Goal: Book appointment/travel/reservation

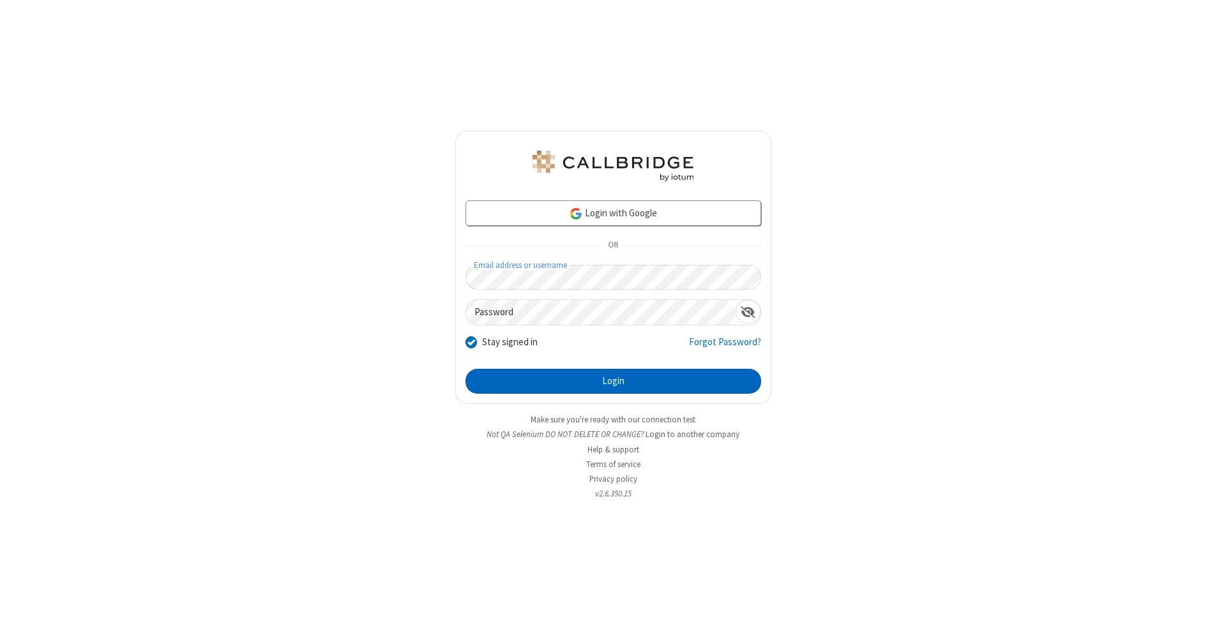
click at [613, 382] on button "Login" at bounding box center [613, 382] width 296 height 26
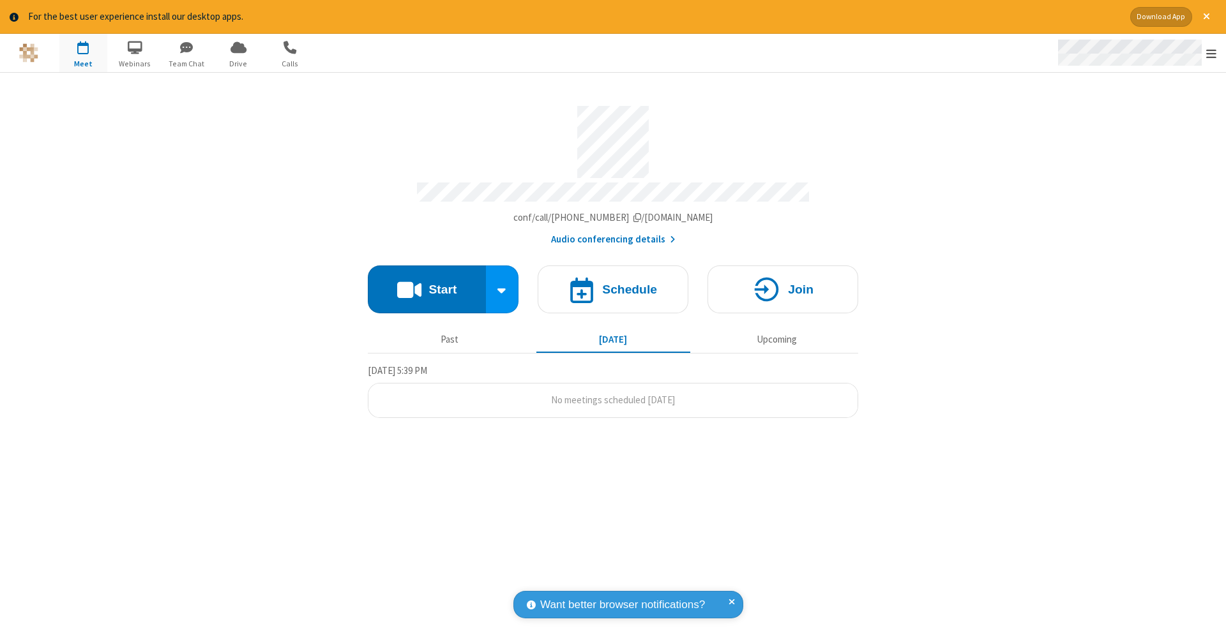
click at [1211, 54] on span "Open menu" at bounding box center [1211, 53] width 10 height 13
click at [83, 52] on span "button" at bounding box center [83, 47] width 48 height 22
click at [613, 283] on h4 "Schedule" at bounding box center [629, 289] width 55 height 12
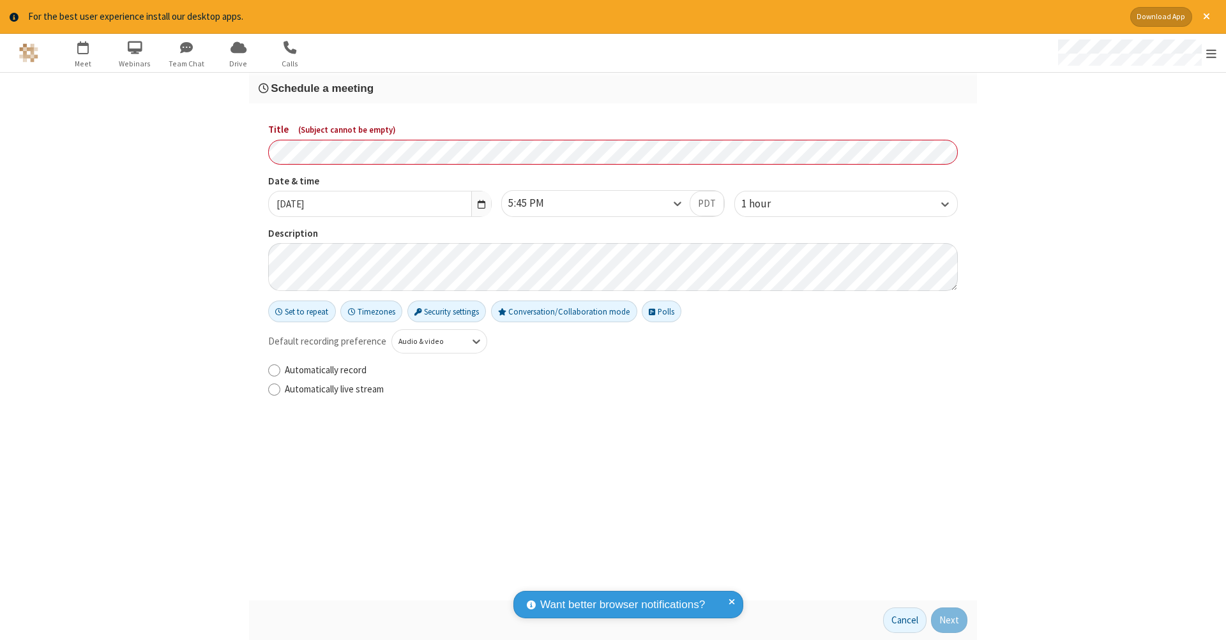
click at [613, 87] on h3 "Schedule a meeting" at bounding box center [613, 88] width 709 height 12
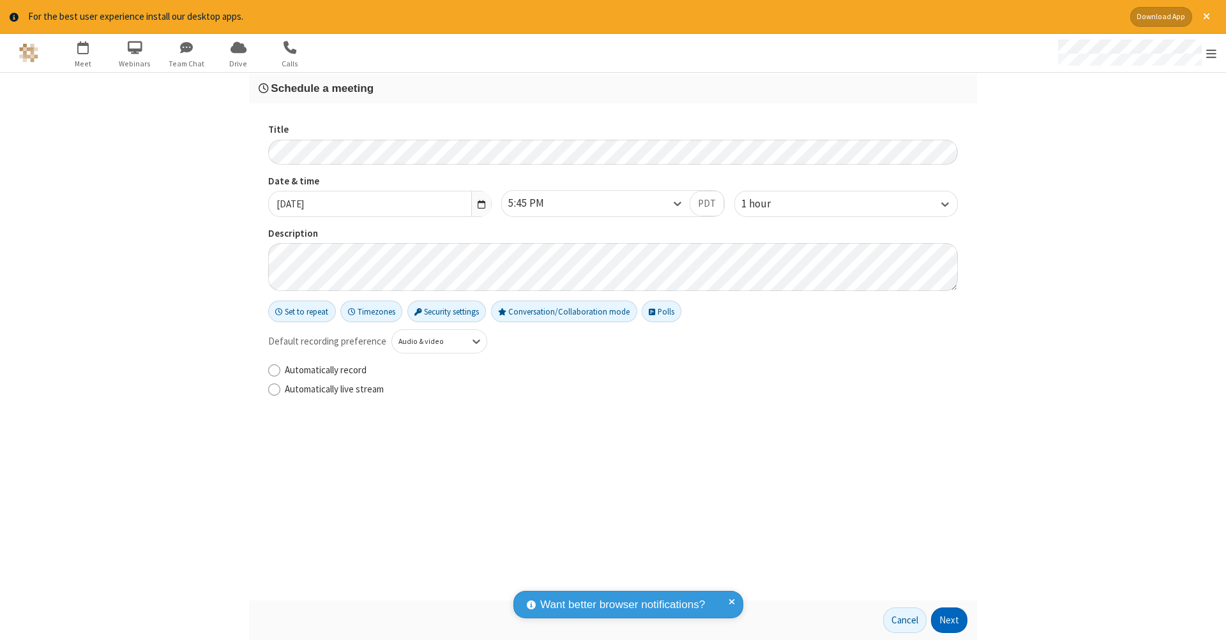
click at [949, 620] on button "Next" at bounding box center [949, 621] width 36 height 26
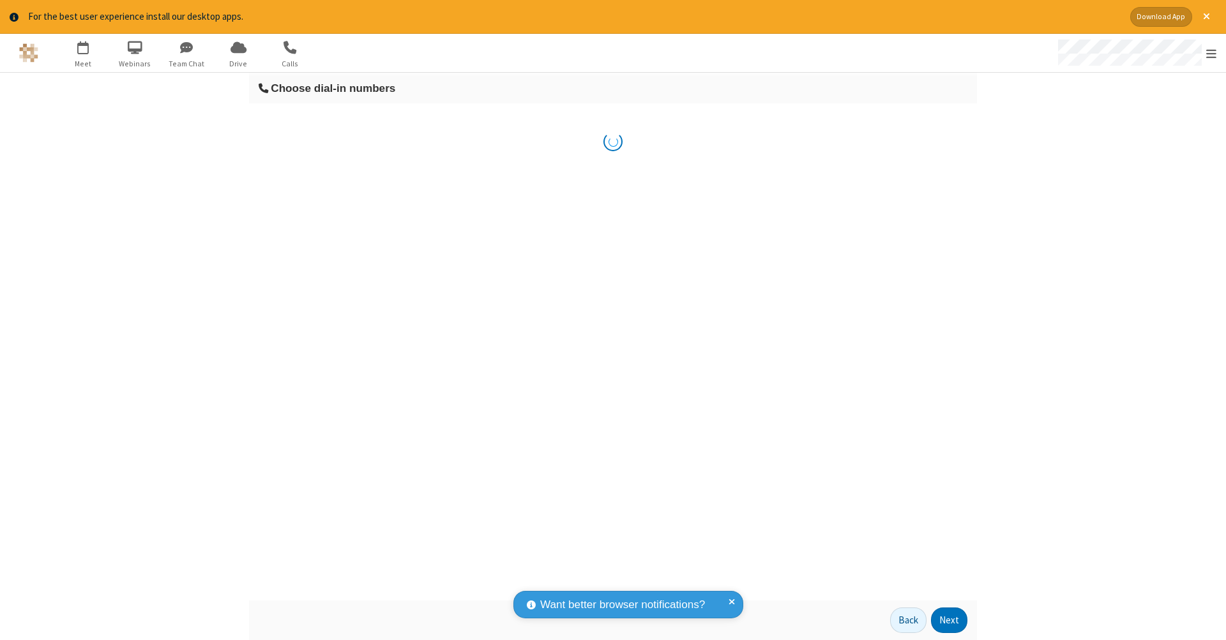
click at [949, 620] on button "Next" at bounding box center [949, 621] width 36 height 26
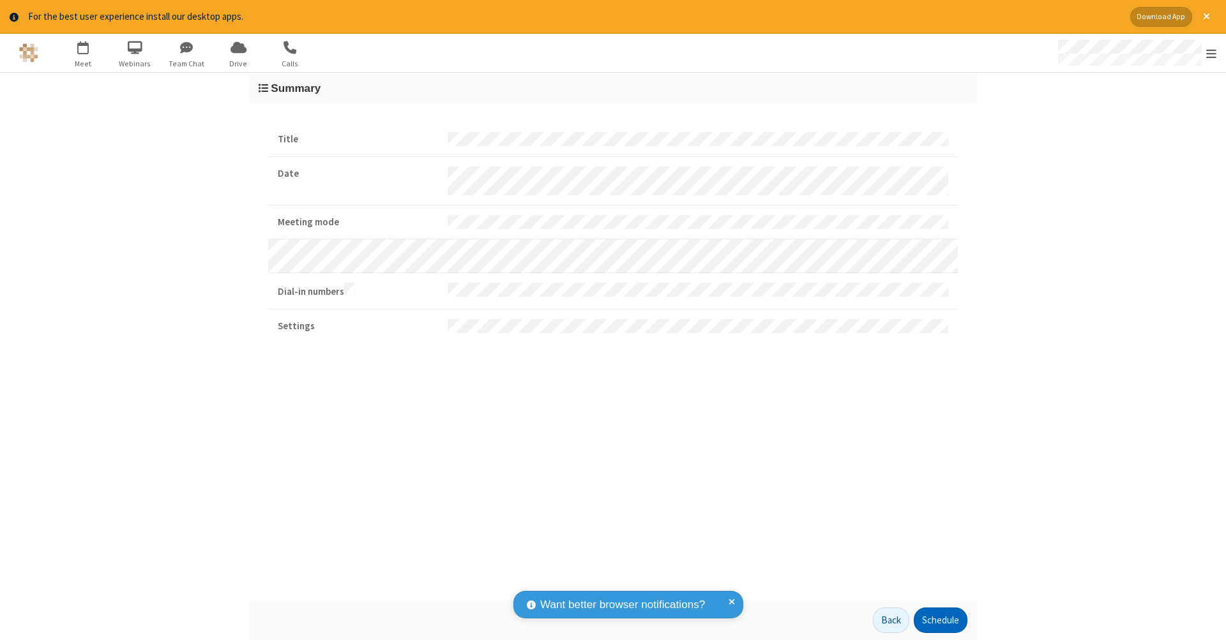
click at [940, 620] on button "Schedule" at bounding box center [940, 621] width 54 height 26
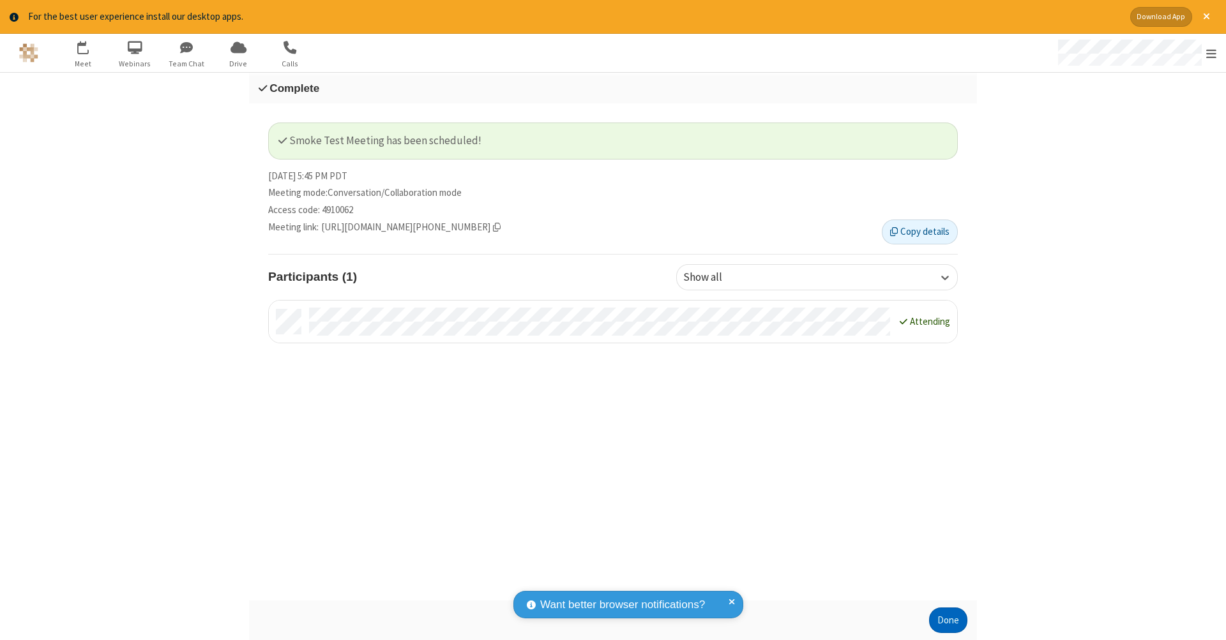
click at [948, 620] on button "Done" at bounding box center [948, 621] width 38 height 26
